Goal: Task Accomplishment & Management: Manage account settings

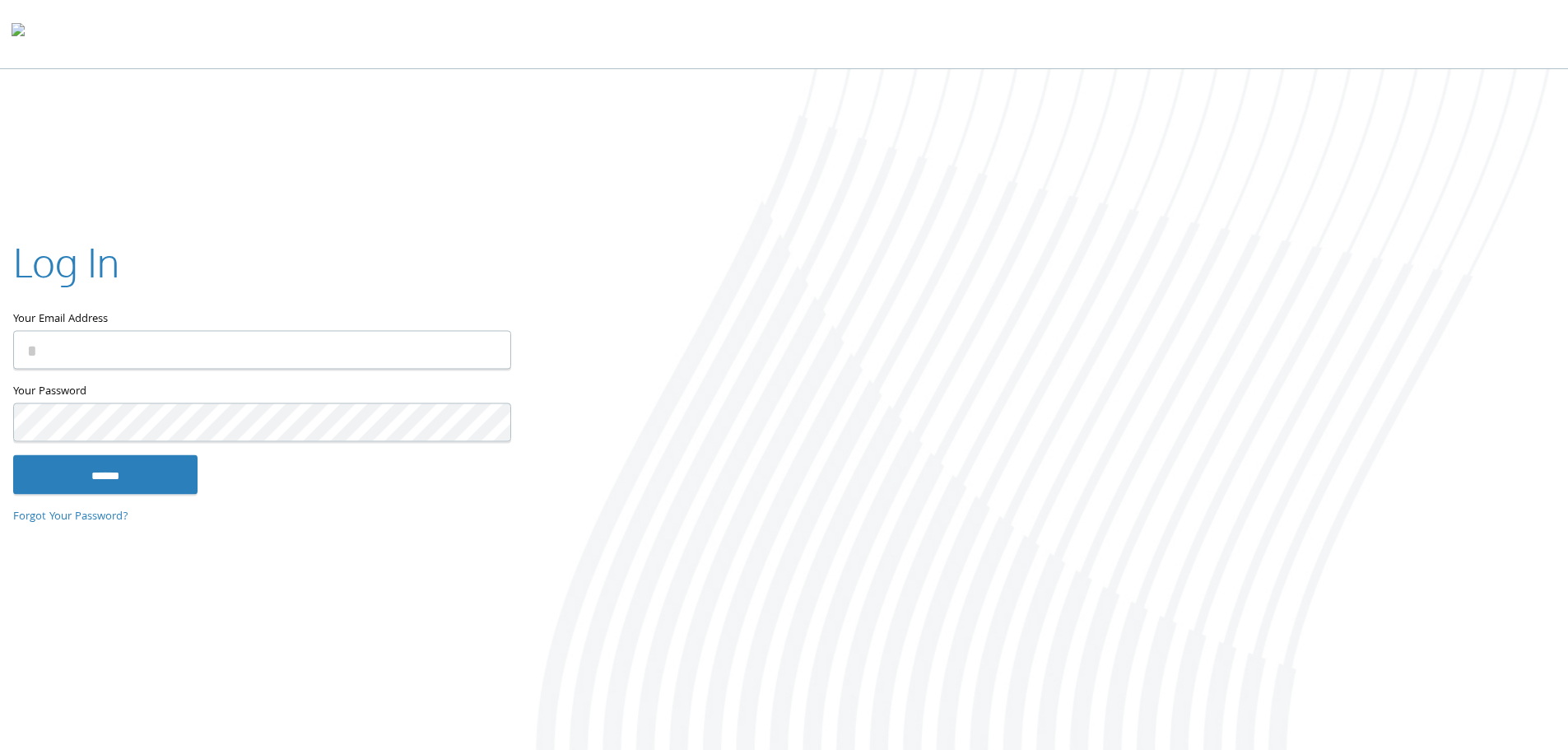
click at [164, 358] on input "Your Email Address" at bounding box center [262, 349] width 498 height 39
type input "**********"
click at [13, 455] on input "******" at bounding box center [105, 474] width 185 height 40
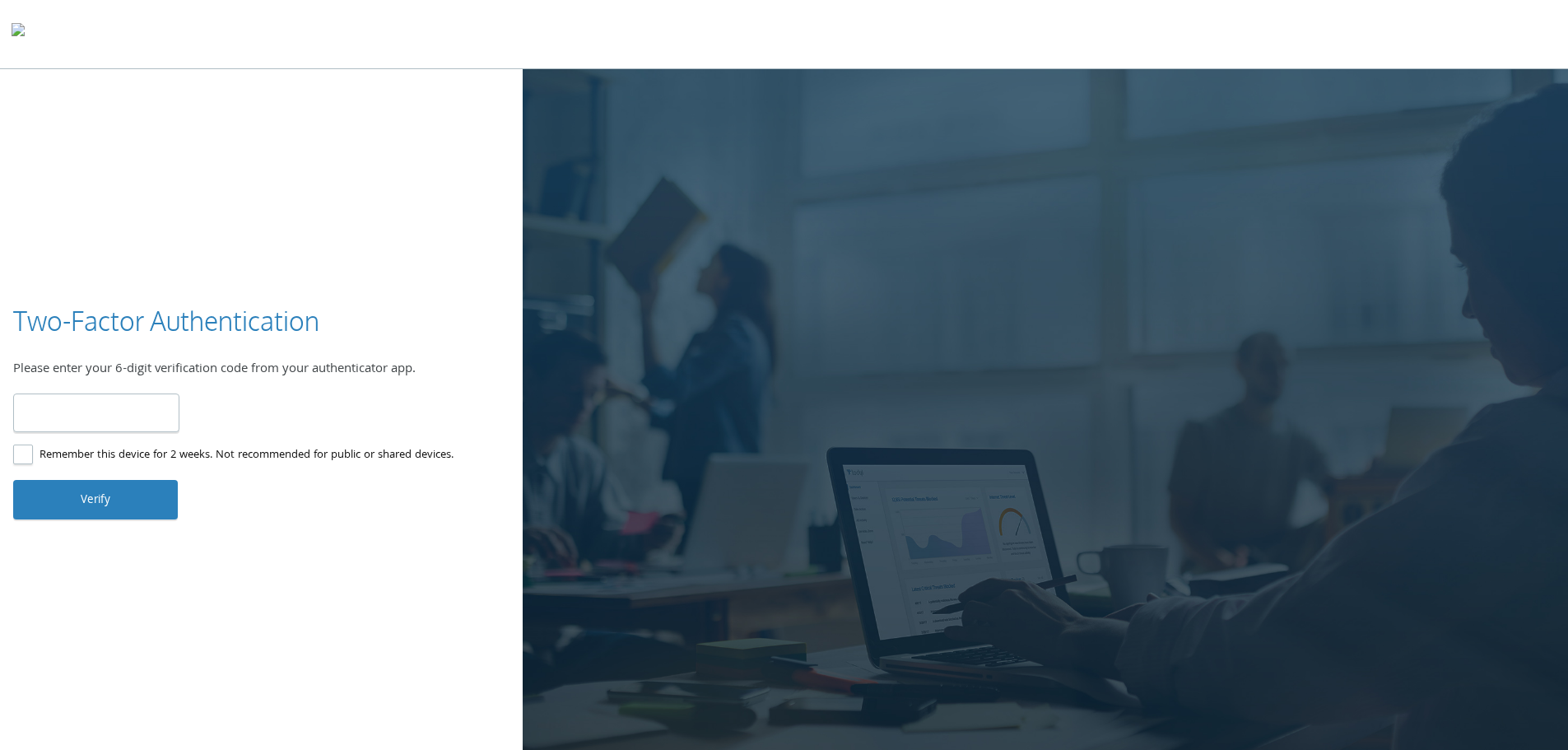
type input "******"
